Goal: Transaction & Acquisition: Subscribe to service/newsletter

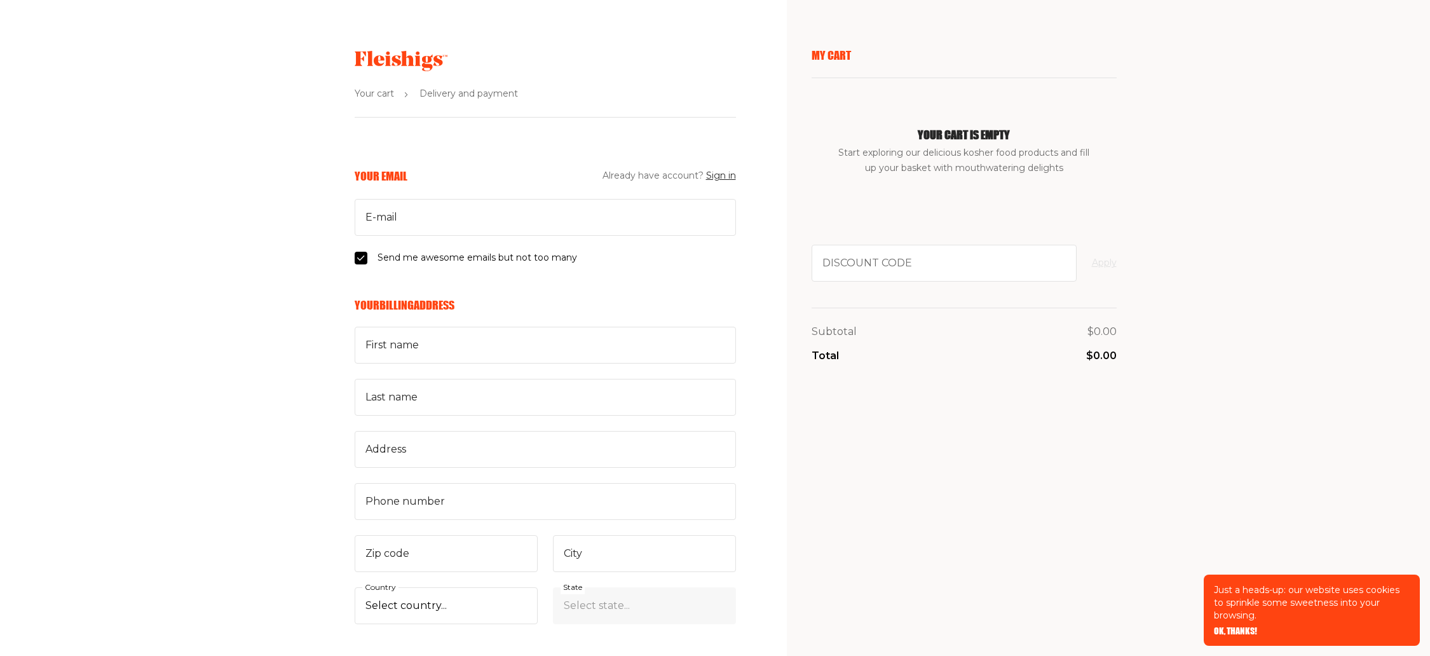
click at [439, 64] on use at bounding box center [401, 61] width 93 height 20
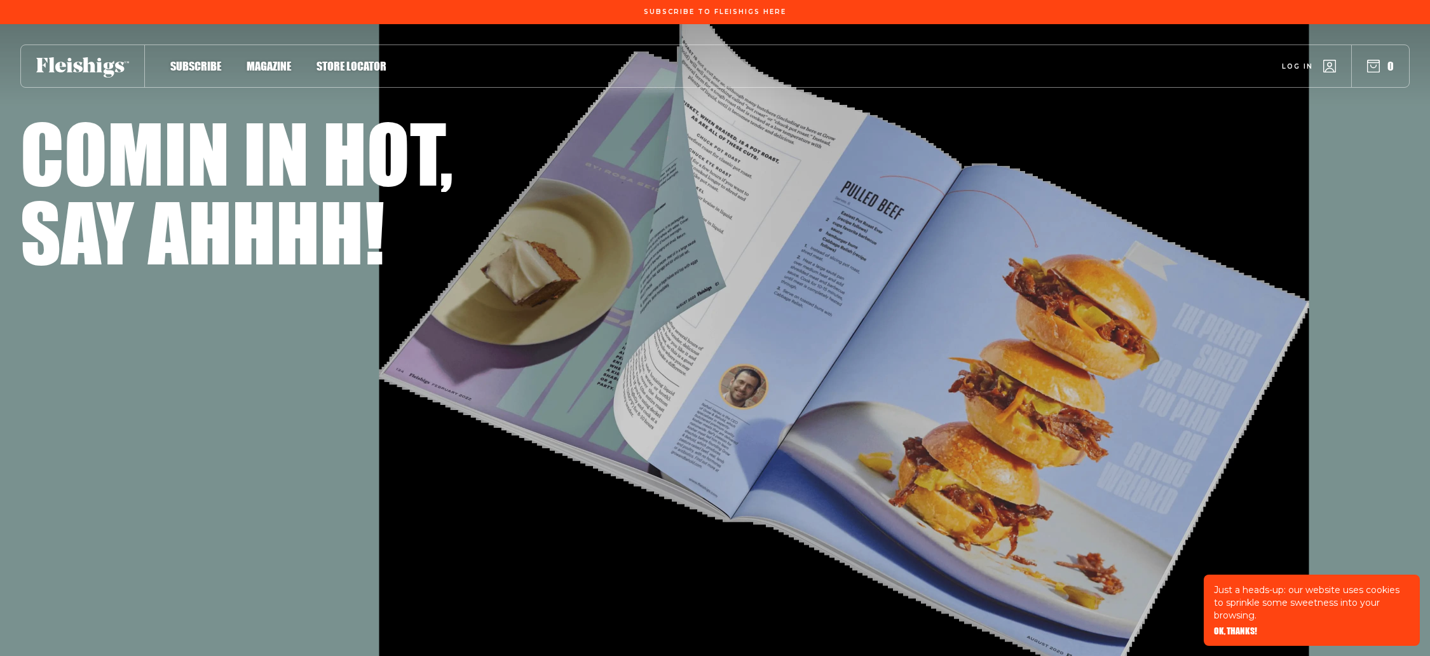
click at [210, 60] on span "Subscribe" at bounding box center [195, 53] width 51 height 14
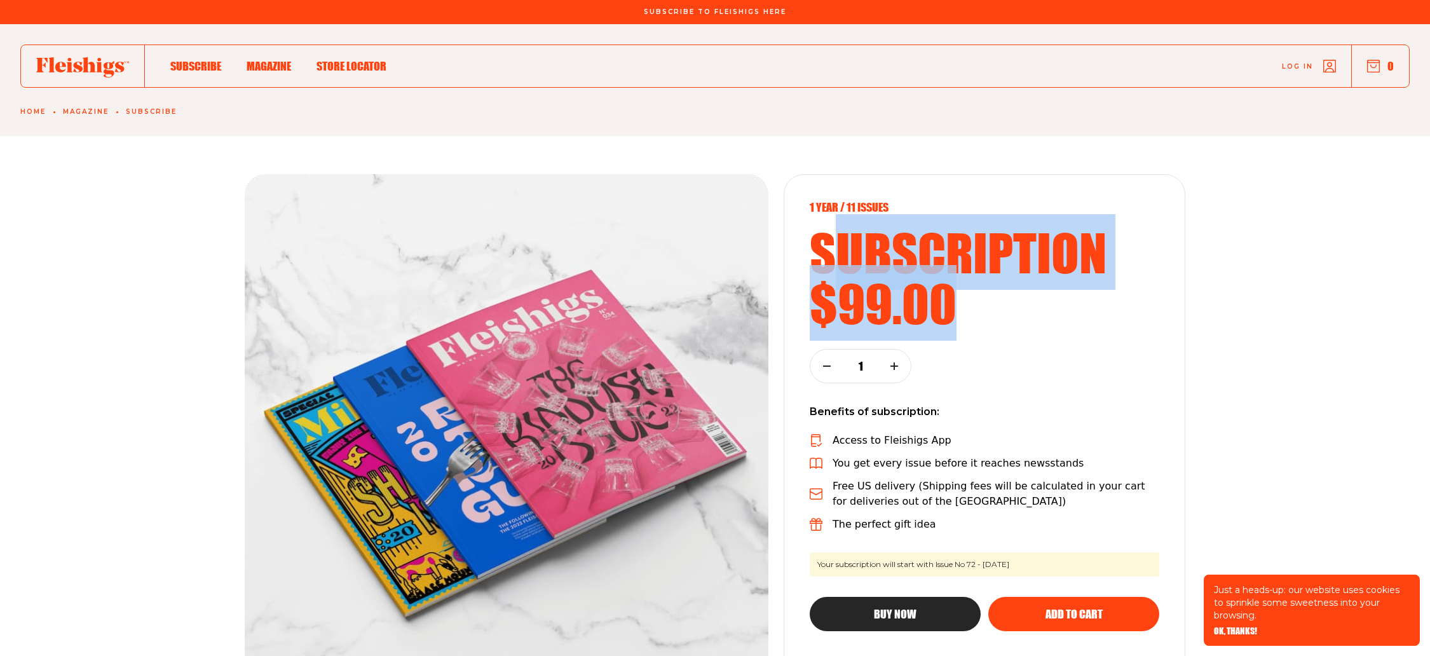
drag, startPoint x: 970, startPoint y: 303, endPoint x: 824, endPoint y: 233, distance: 162.6
click at [824, 233] on div "1 year / 11 Issues subscription $99.00" at bounding box center [985, 264] width 350 height 128
click at [824, 233] on h2 "subscription" at bounding box center [985, 252] width 350 height 51
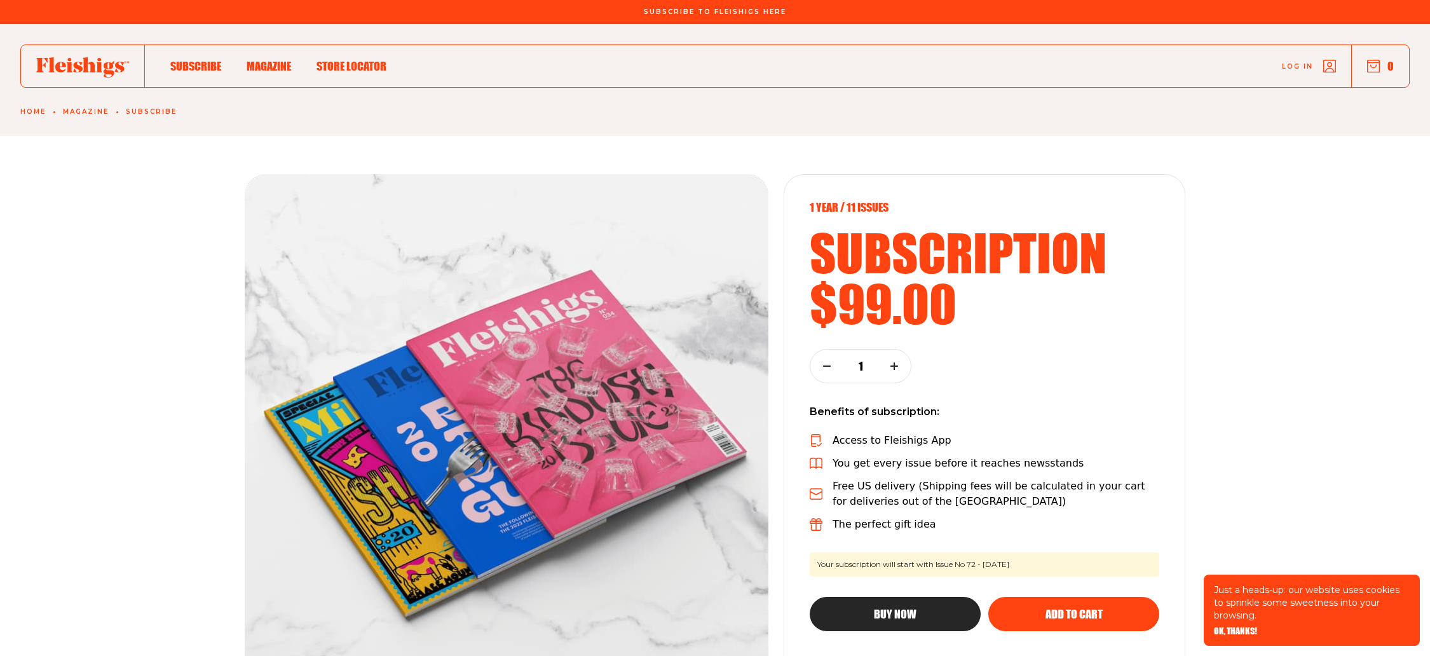
scroll to position [208, 0]
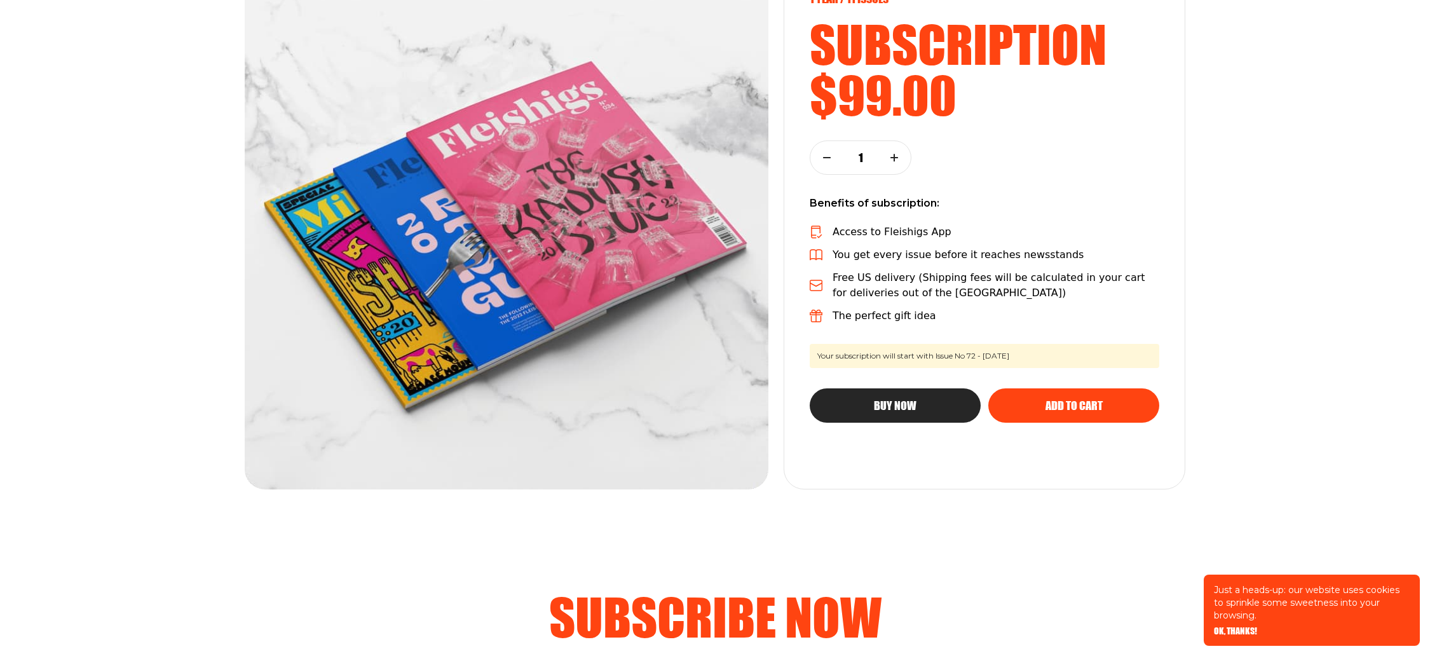
drag, startPoint x: 1065, startPoint y: 355, endPoint x: 859, endPoint y: 345, distance: 206.8
click at [859, 345] on span "Your subscription will start with Issue No 72 - [DATE]" at bounding box center [985, 356] width 350 height 24
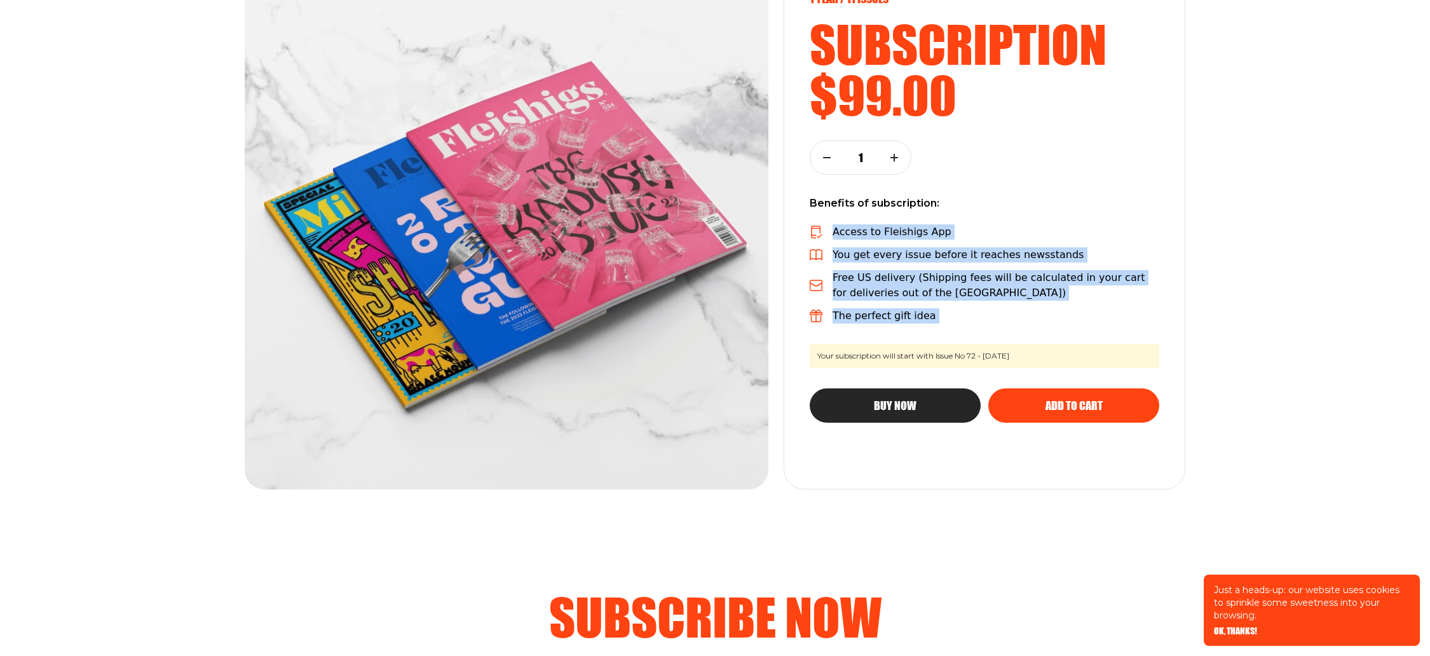
drag, startPoint x: 950, startPoint y: 327, endPoint x: 847, endPoint y: 221, distance: 147.9
click at [847, 220] on div "1 year / 11 Issues subscription $99.00 1 Benefits of subscription: Access to Fl…" at bounding box center [985, 228] width 402 height 524
click at [847, 221] on div "1 year / 11 Issues subscription $99.00 1 Benefits of subscription: Access to Fl…" at bounding box center [985, 228] width 402 height 524
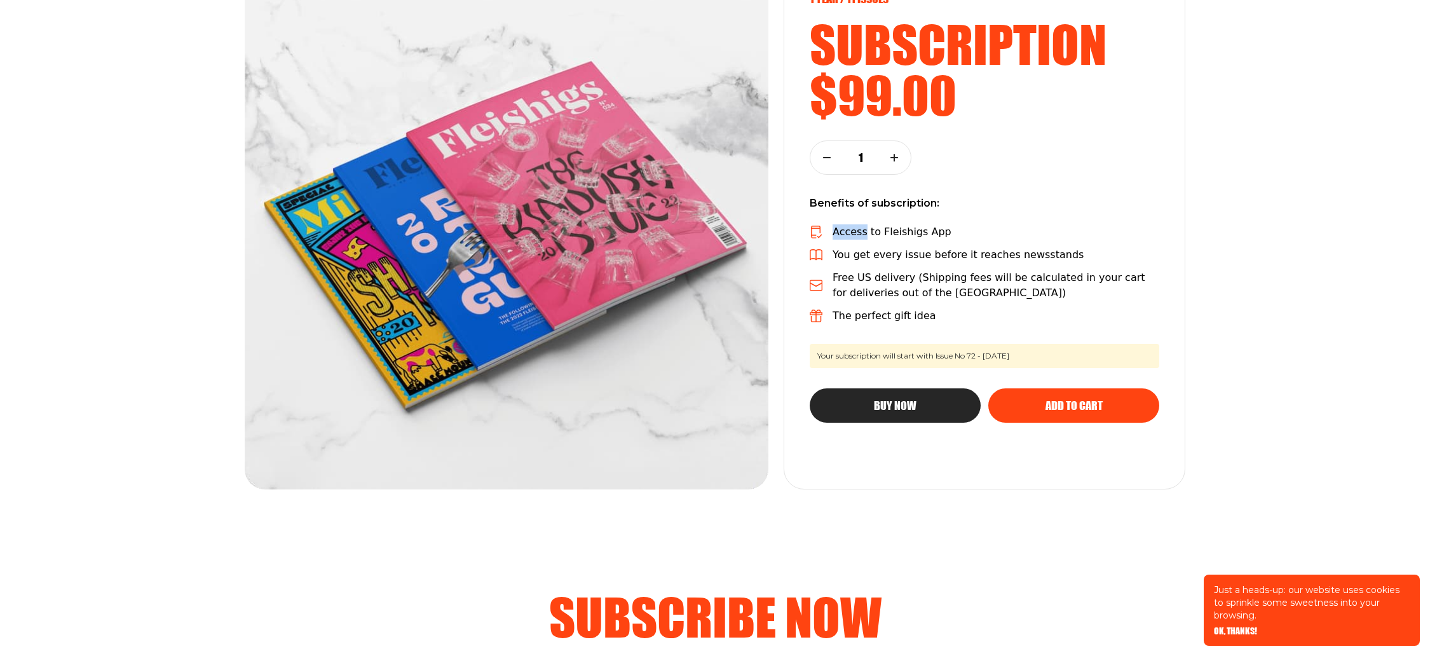
drag, startPoint x: 847, startPoint y: 221, endPoint x: 881, endPoint y: 254, distance: 47.6
click at [881, 254] on div "1 year / 11 Issues subscription $99.00 1 Benefits of subscription: Access to Fl…" at bounding box center [985, 228] width 402 height 524
click at [885, 240] on div "Access to Fleishigs App You get every issue before it reaches newsstands Free U…" at bounding box center [985, 273] width 350 height 99
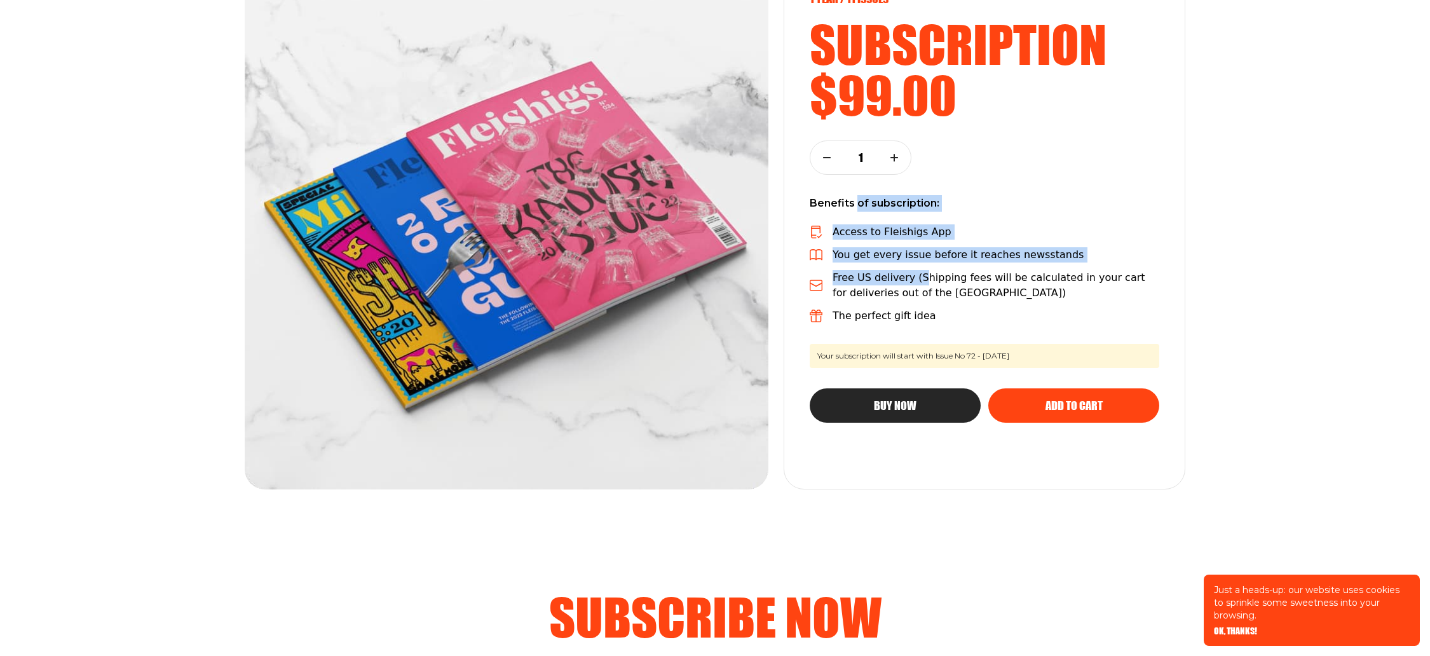
drag, startPoint x: 914, startPoint y: 280, endPoint x: 859, endPoint y: 200, distance: 96.4
click at [859, 200] on div "1 year / 11 Issues subscription $99.00 1 Benefits of subscription: Access to Fl…" at bounding box center [985, 228] width 402 height 524
click at [859, 224] on p "Access to Fleishigs App" at bounding box center [892, 231] width 119 height 15
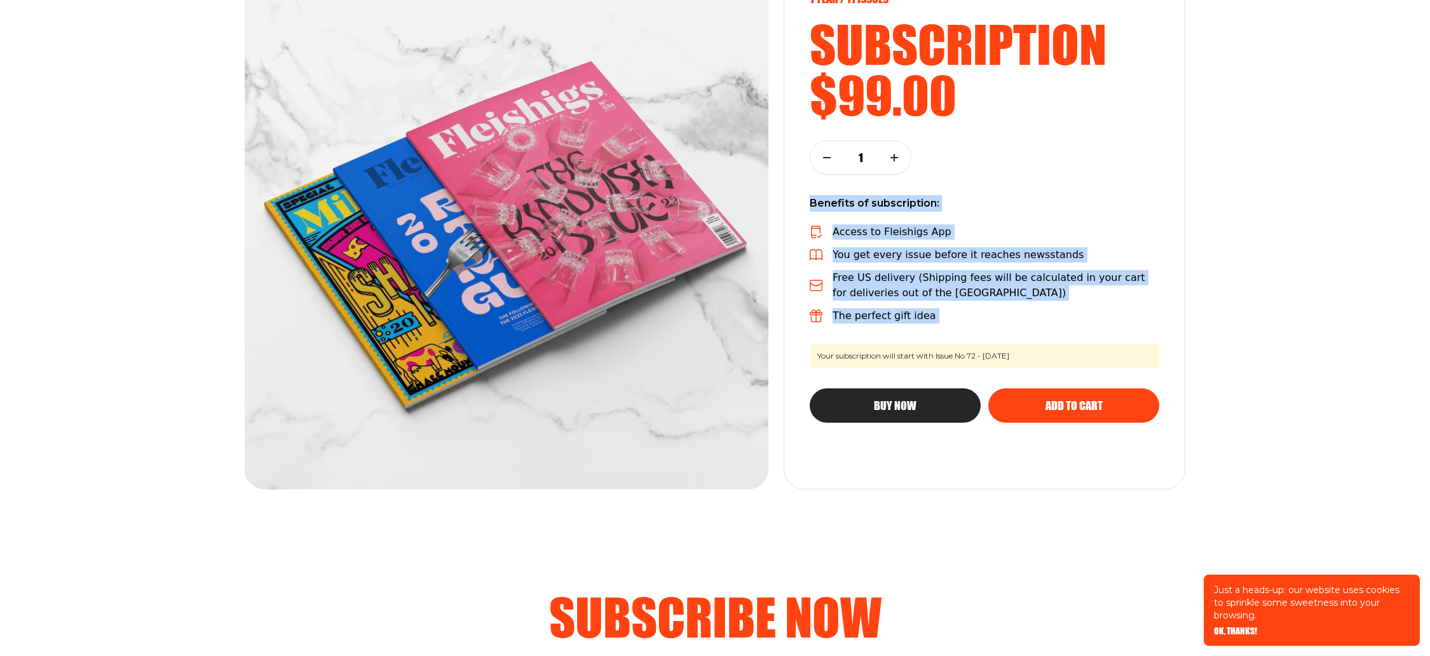
drag, startPoint x: 812, startPoint y: 203, endPoint x: 941, endPoint y: 323, distance: 175.8
click at [941, 323] on div "1 year / 11 Issues subscription $99.00 1 Benefits of subscription: Access to Fl…" at bounding box center [985, 228] width 402 height 524
drag, startPoint x: 941, startPoint y: 323, endPoint x: 808, endPoint y: 202, distance: 179.5
click at [809, 205] on div "1 year / 11 Issues subscription $99.00 1 Benefits of subscription: Access to Fl…" at bounding box center [985, 228] width 402 height 524
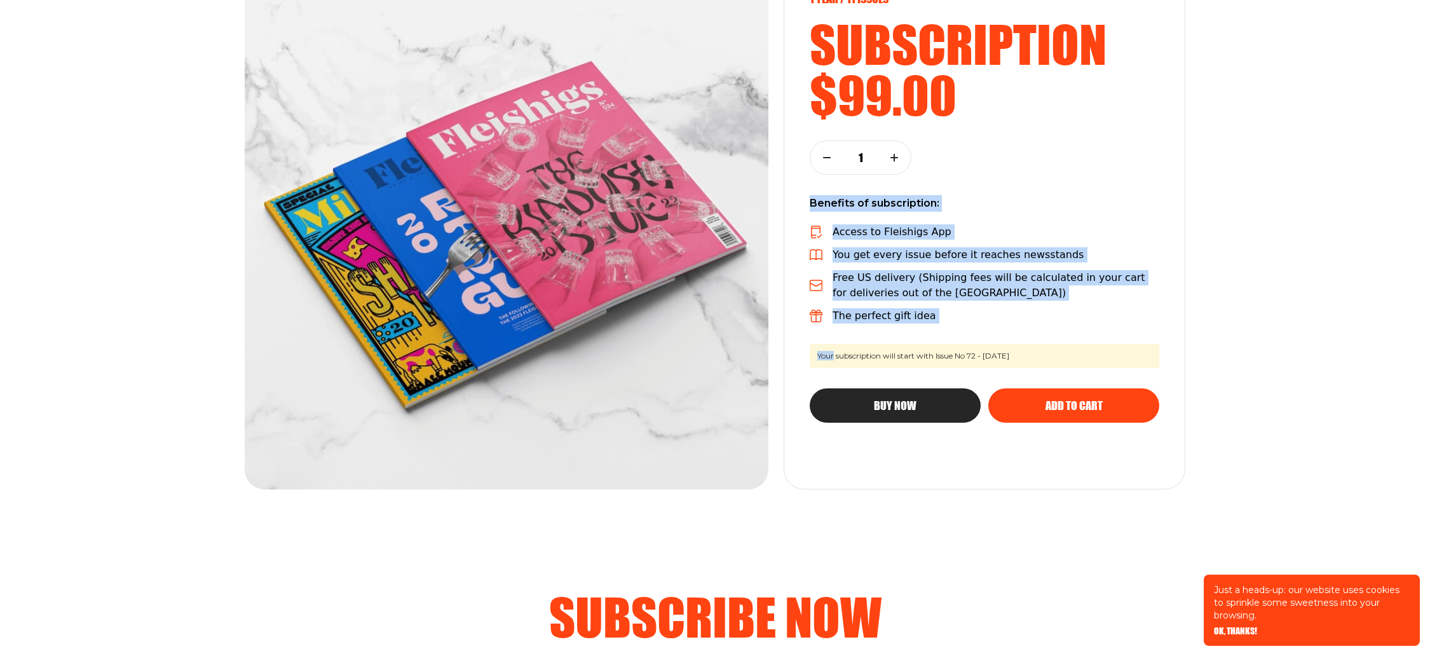
click at [808, 199] on div "1 year / 11 Issues subscription $99.00 1 Benefits of subscription: Access to Fl…" at bounding box center [985, 228] width 402 height 524
drag, startPoint x: 838, startPoint y: 220, endPoint x: 1007, endPoint y: 350, distance: 213.0
click at [1005, 349] on div "1 year / 11 Issues subscription $99.00 1 Benefits of subscription: Access to Fl…" at bounding box center [985, 228] width 402 height 524
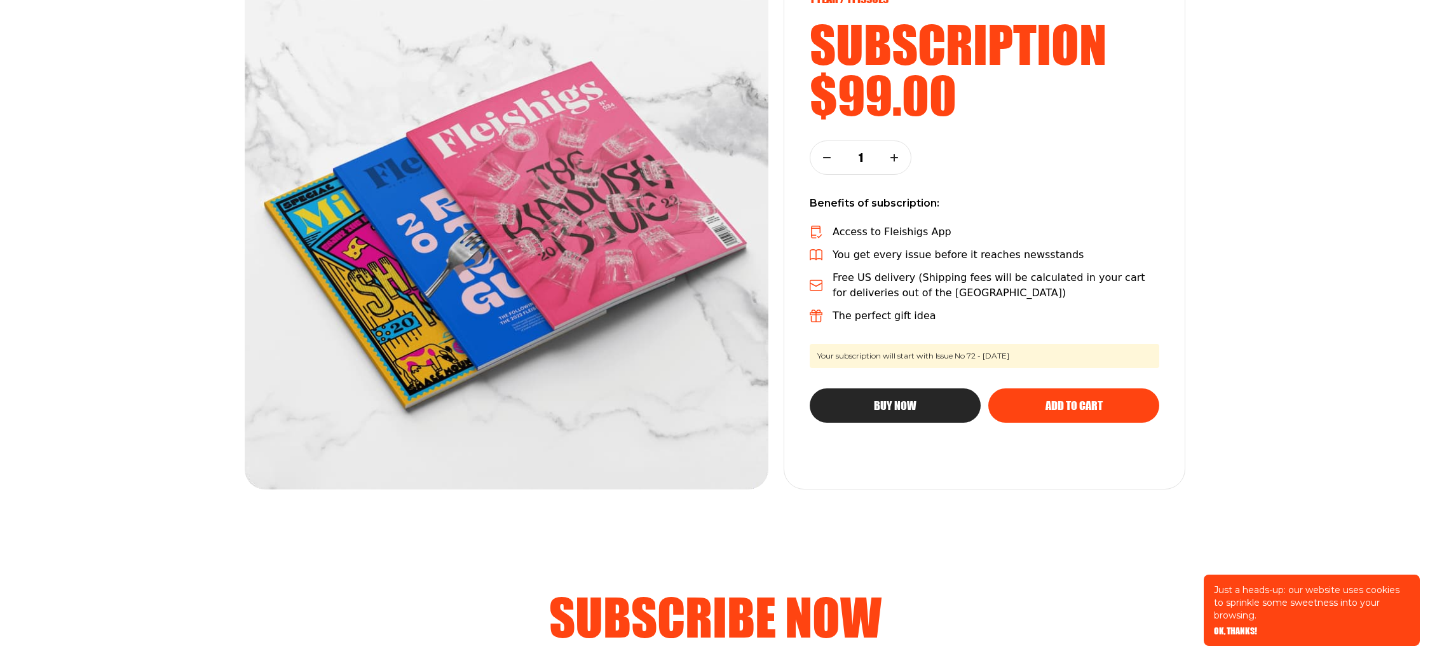
click at [1042, 357] on span "Your subscription will start with Issue No 72 - [DATE]" at bounding box center [985, 356] width 350 height 24
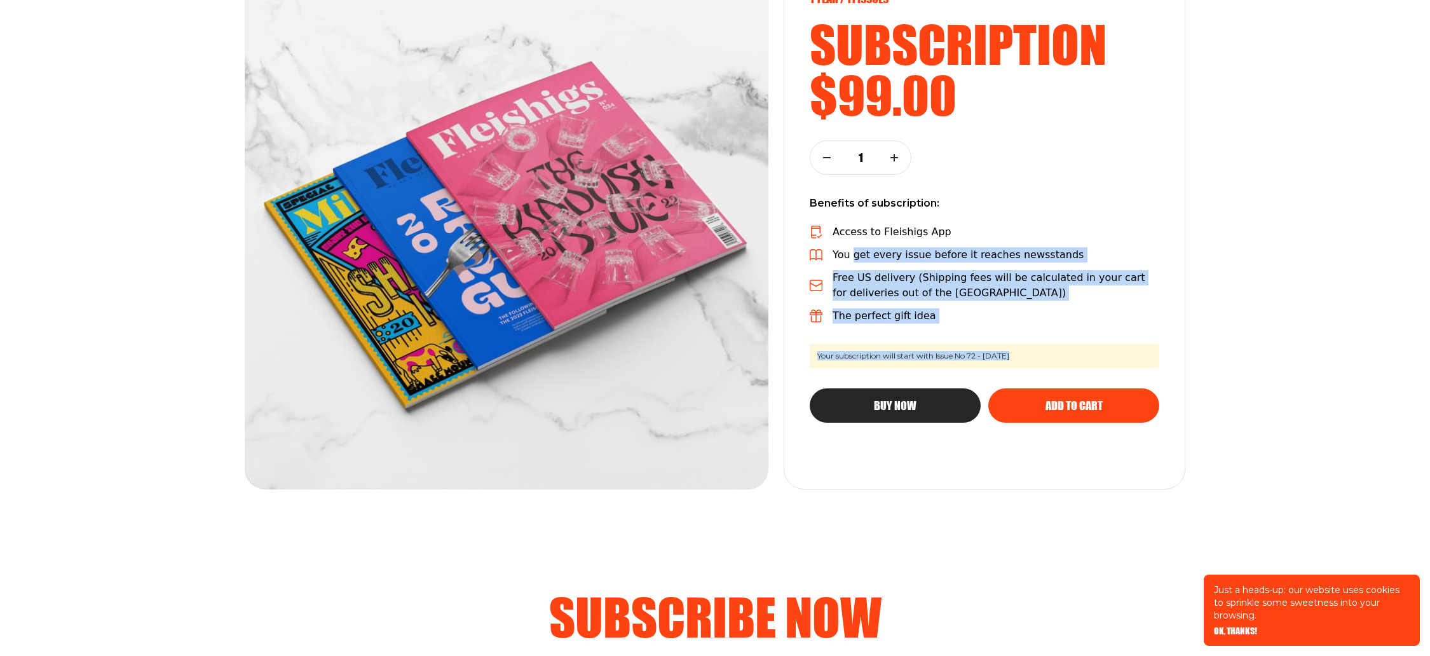
drag, startPoint x: 1042, startPoint y: 357, endPoint x: 846, endPoint y: 236, distance: 230.0
click at [848, 238] on div "1 year / 11 Issues subscription $99.00 1 Benefits of subscription: Access to Fl…" at bounding box center [985, 228] width 402 height 524
click at [844, 231] on p "Access to Fleishigs App" at bounding box center [892, 231] width 119 height 15
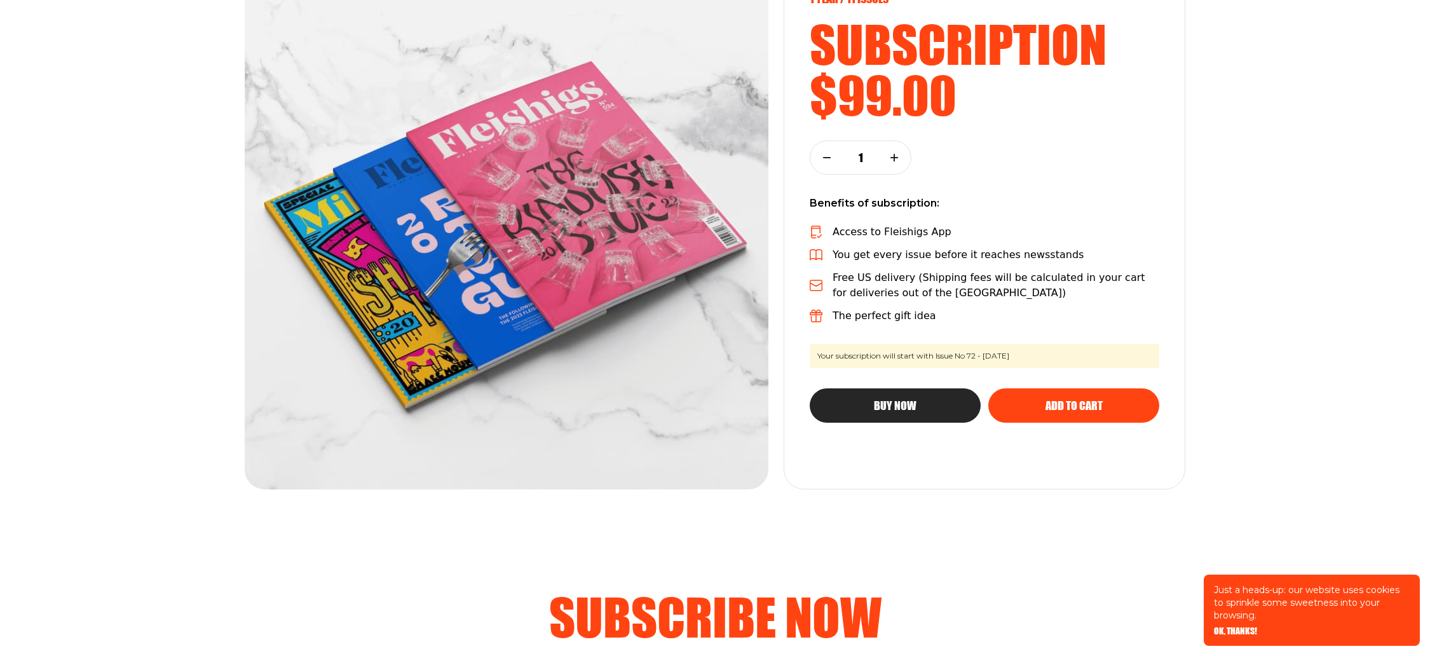
scroll to position [0, 0]
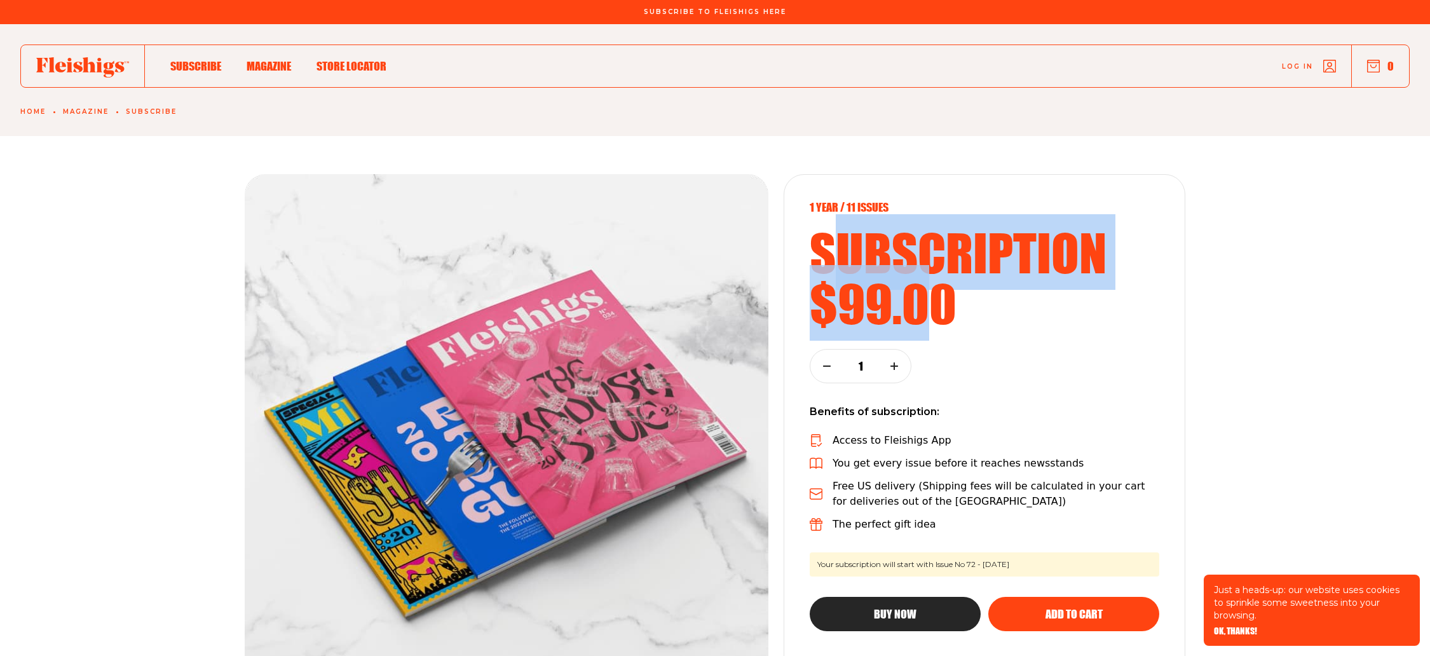
drag, startPoint x: 844, startPoint y: 231, endPoint x: 918, endPoint y: 321, distance: 116.5
click at [918, 321] on div "1 year / 11 Issues subscription $99.00" at bounding box center [985, 264] width 350 height 128
click at [918, 321] on h2 "$99.00" at bounding box center [985, 303] width 350 height 51
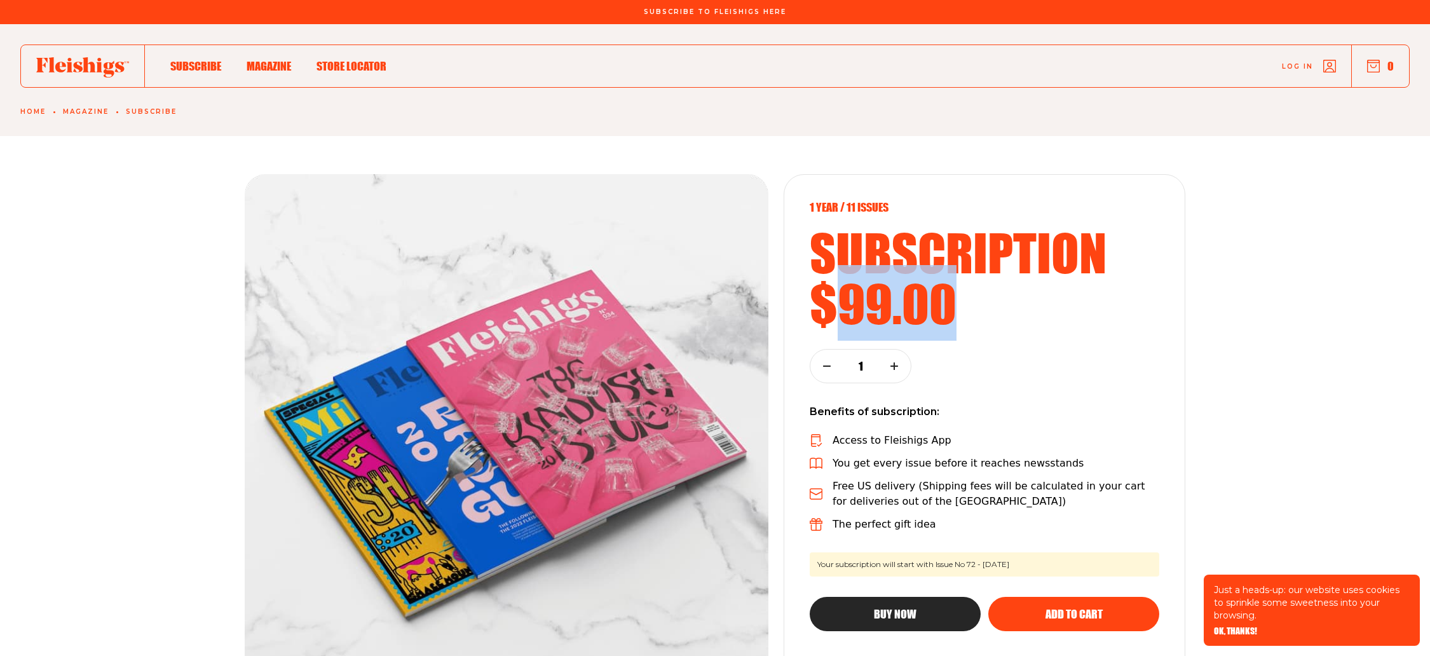
click at [918, 321] on h2 "$99.00" at bounding box center [985, 303] width 350 height 51
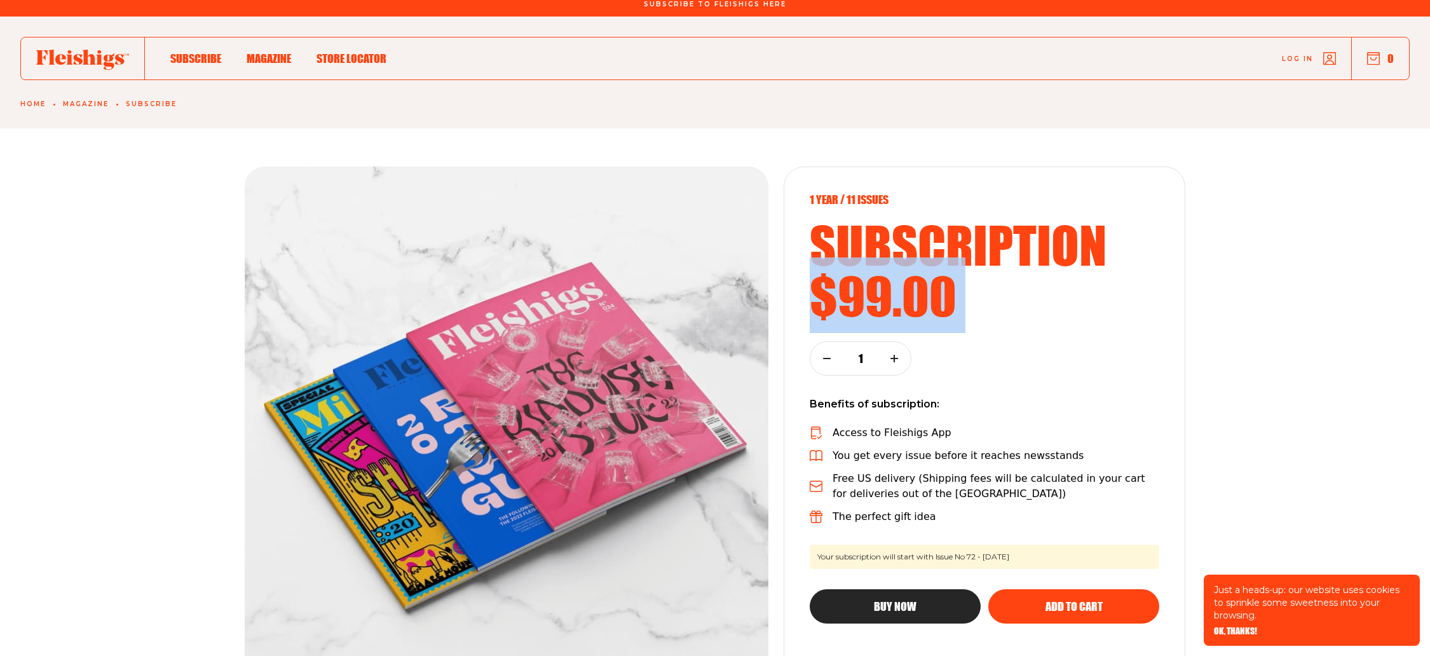
click at [918, 321] on h2 "$99.00" at bounding box center [985, 295] width 350 height 51
click at [941, 313] on h2 "$99.00" at bounding box center [985, 295] width 350 height 51
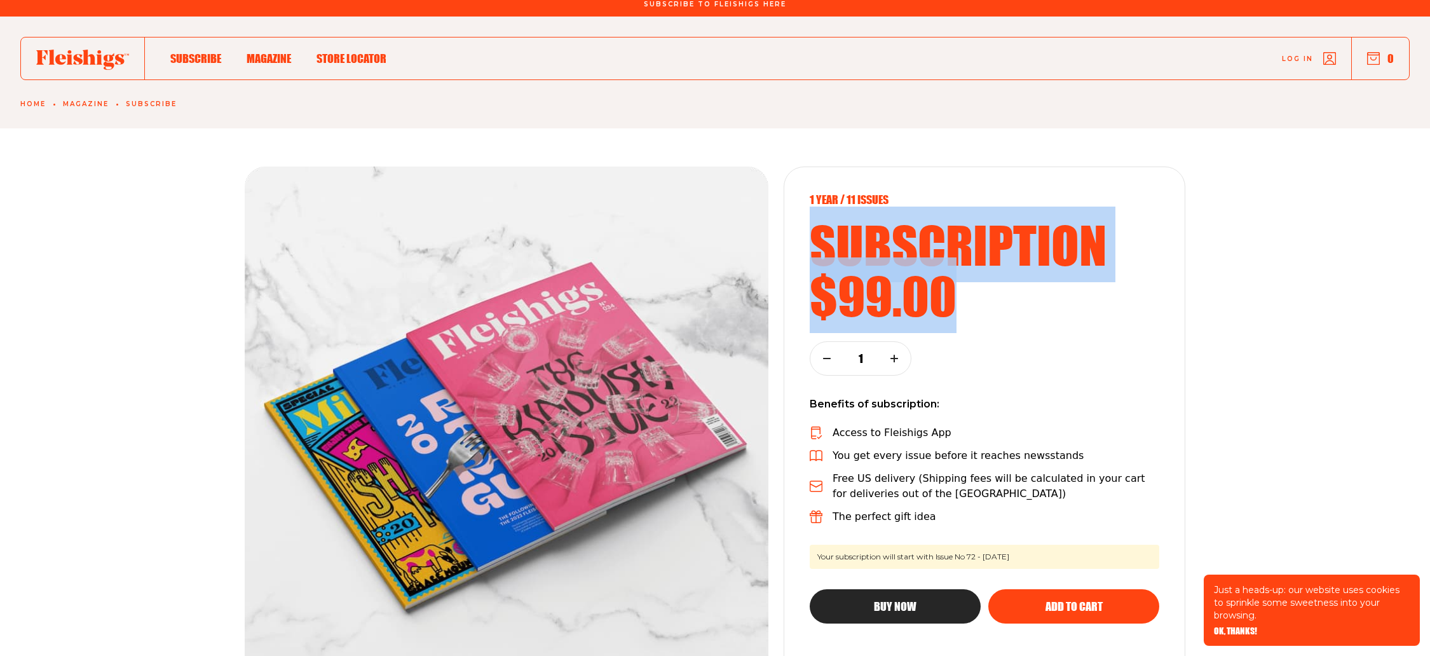
drag, startPoint x: 981, startPoint y: 294, endPoint x: 790, endPoint y: 208, distance: 209.4
click at [790, 208] on div "1 year / 11 Issues subscription $99.00 1 Benefits of subscription: Access to Fl…" at bounding box center [985, 429] width 402 height 524
drag, startPoint x: 797, startPoint y: 193, endPoint x: 969, endPoint y: 292, distance: 198.2
click at [969, 292] on div "1 year / 11 Issues subscription $99.00 1 Benefits of subscription: Access to Fl…" at bounding box center [985, 429] width 402 height 524
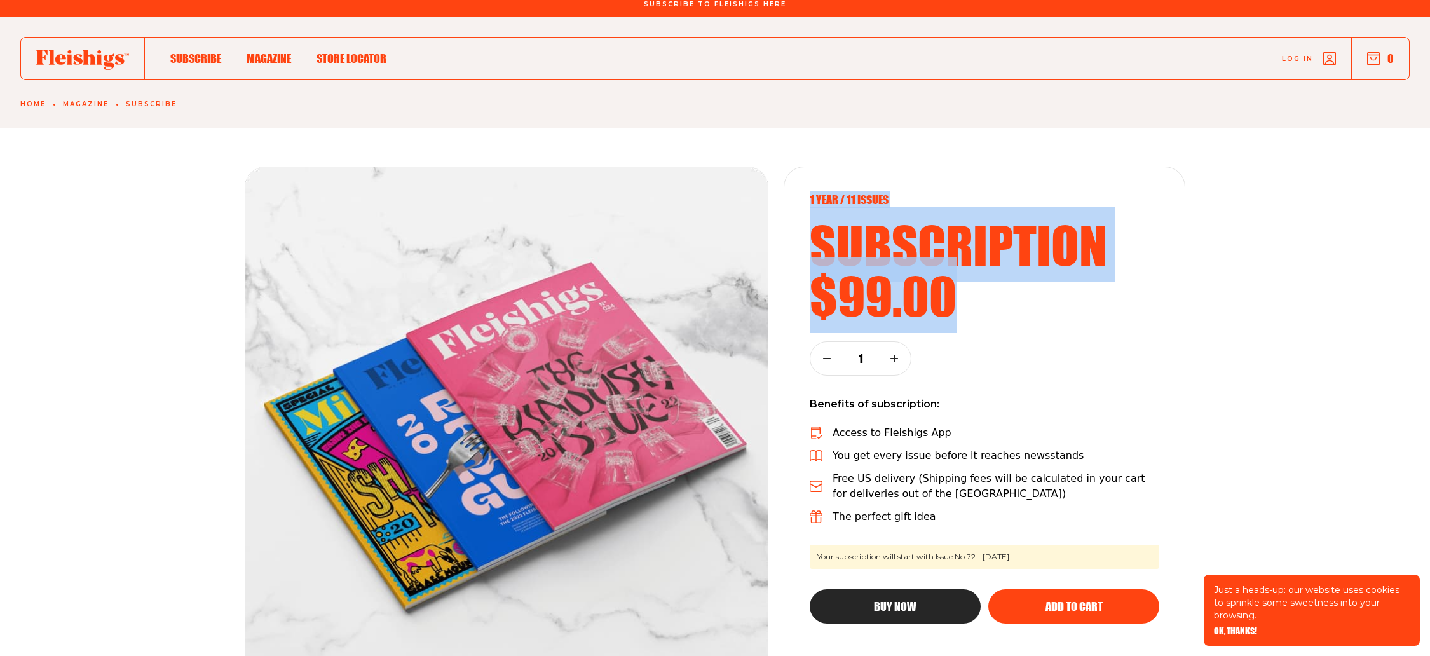
click at [969, 292] on h2 "$99.00" at bounding box center [985, 295] width 350 height 51
